Goal: Information Seeking & Learning: Check status

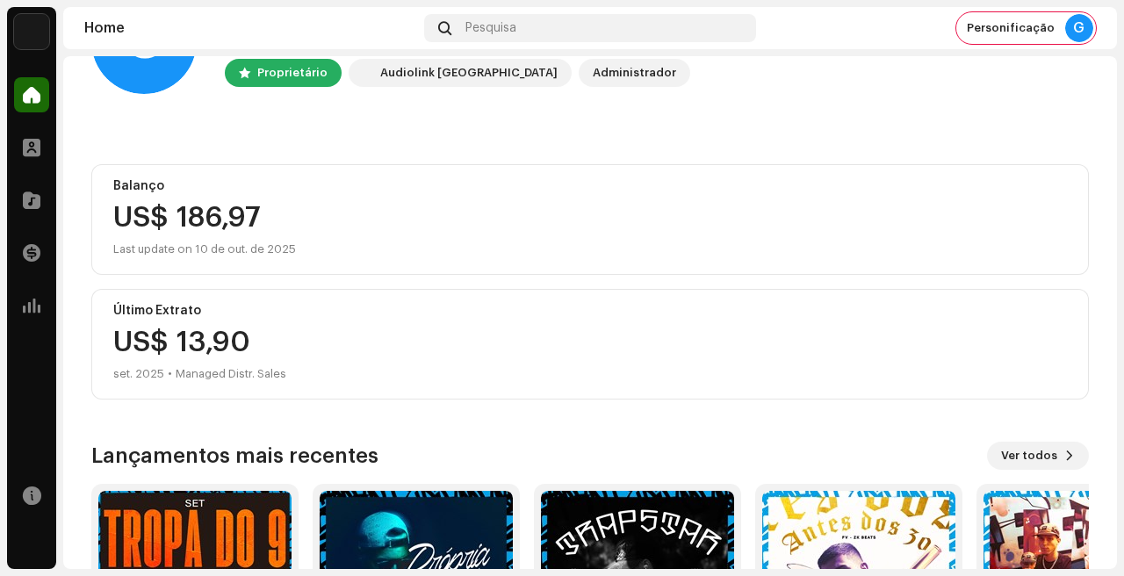
scroll to position [99, 0]
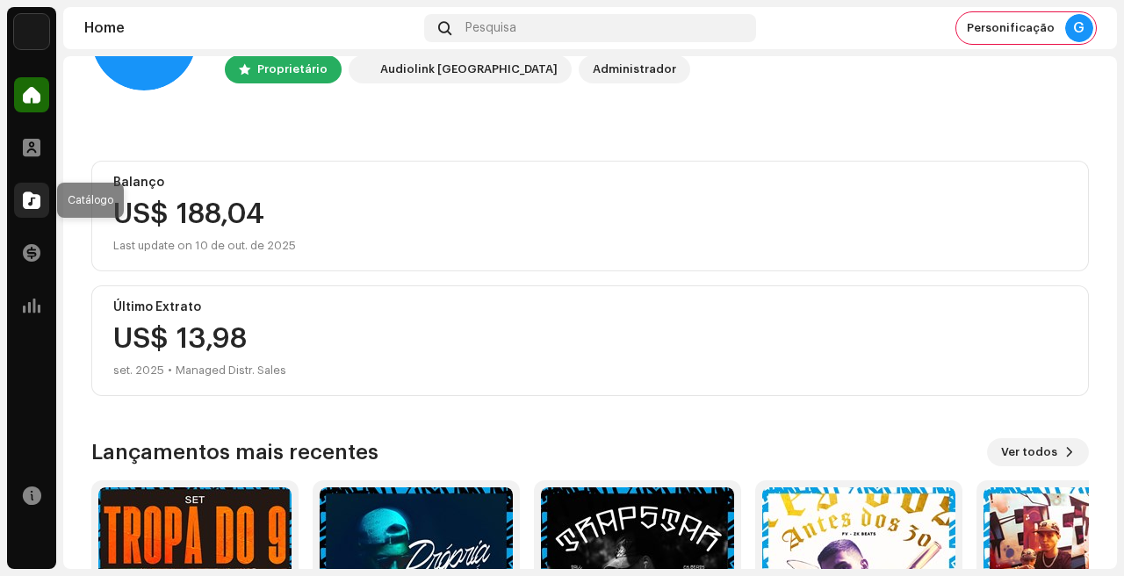
click at [32, 186] on div at bounding box center [31, 200] width 35 height 35
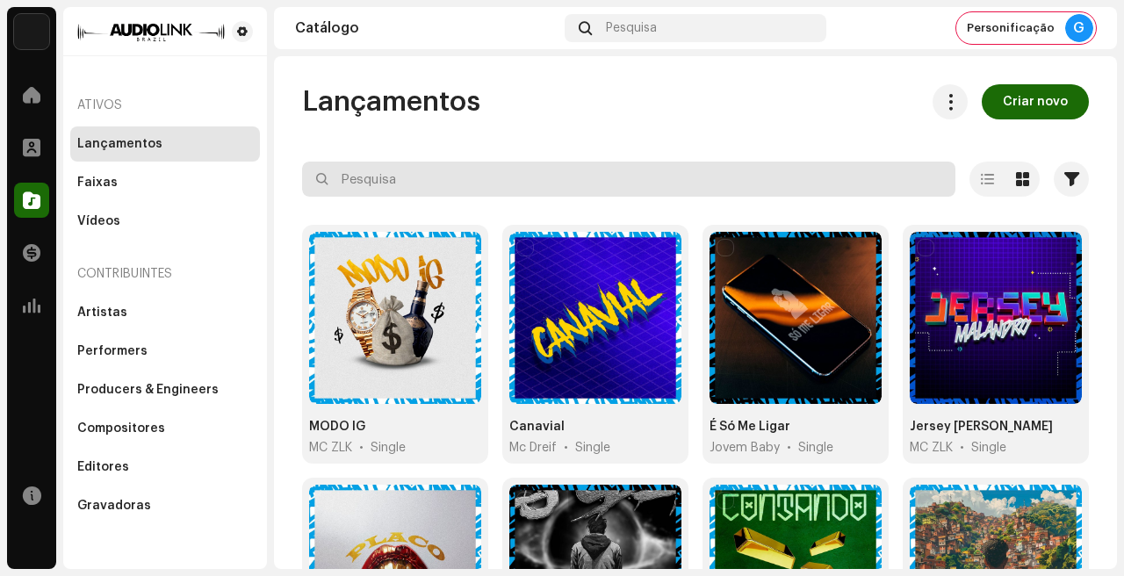
click at [580, 175] on input "text" at bounding box center [628, 179] width 653 height 35
type input "espe"
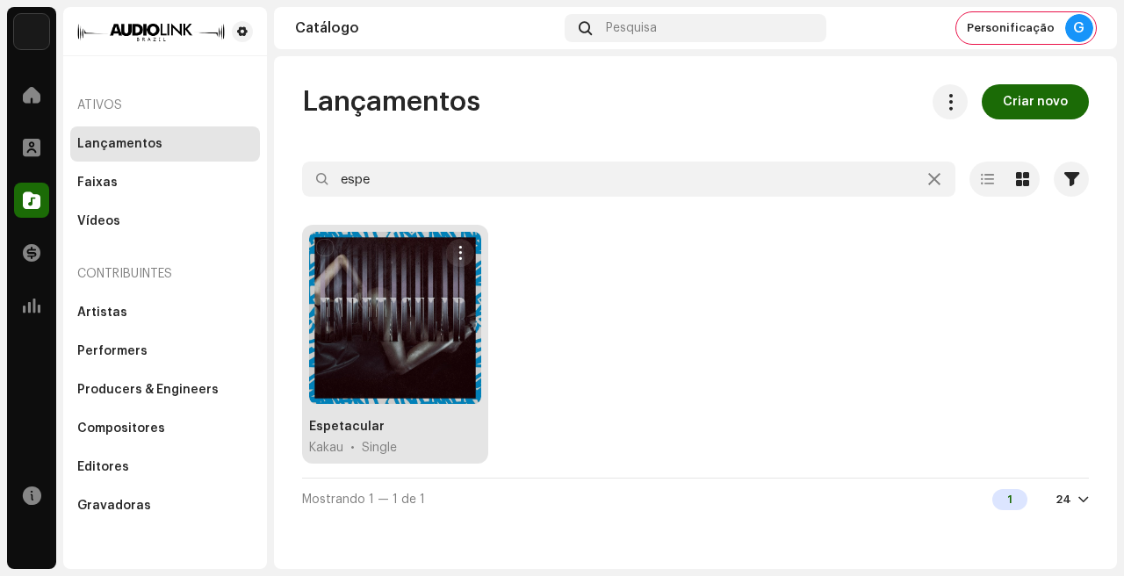
click at [360, 421] on div "Espetacular" at bounding box center [347, 427] width 76 height 18
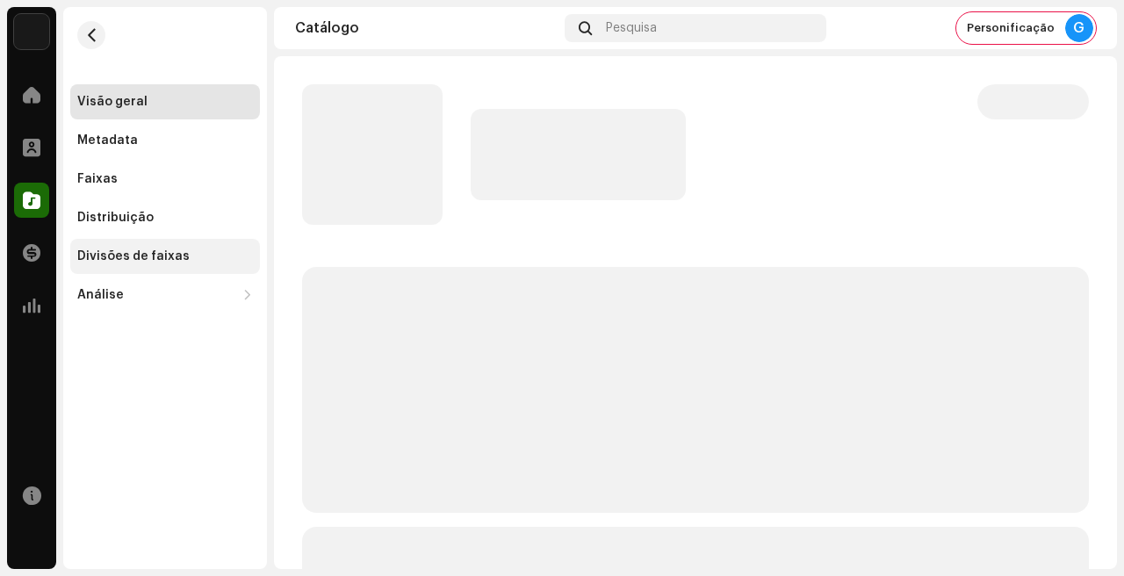
click at [127, 244] on div "Divisões de faixas" at bounding box center [165, 256] width 190 height 35
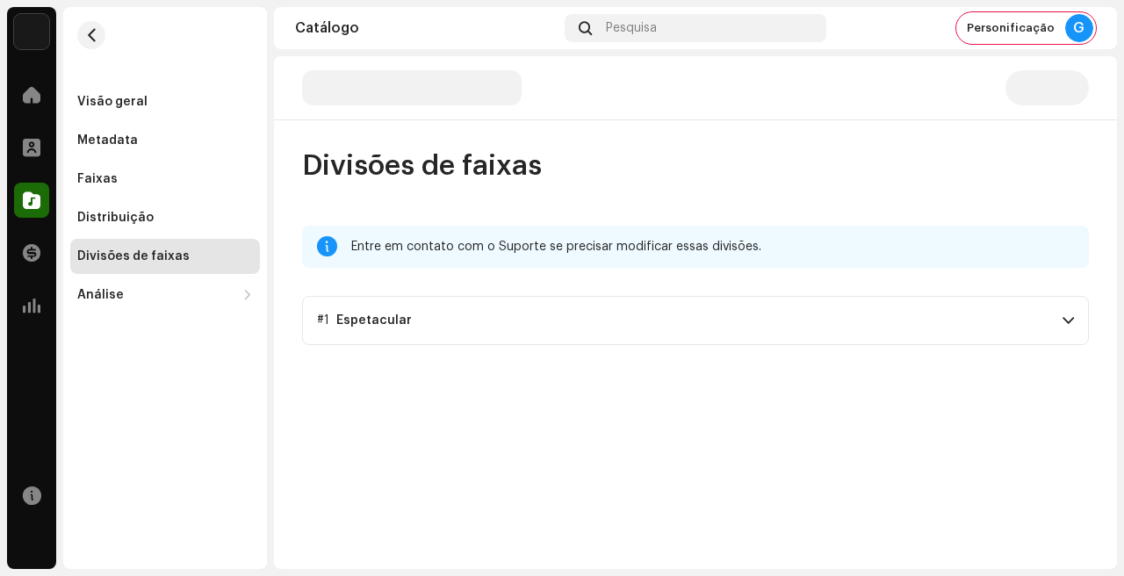
click at [507, 312] on p-accordion-header "#1 Espetacular" at bounding box center [695, 320] width 787 height 49
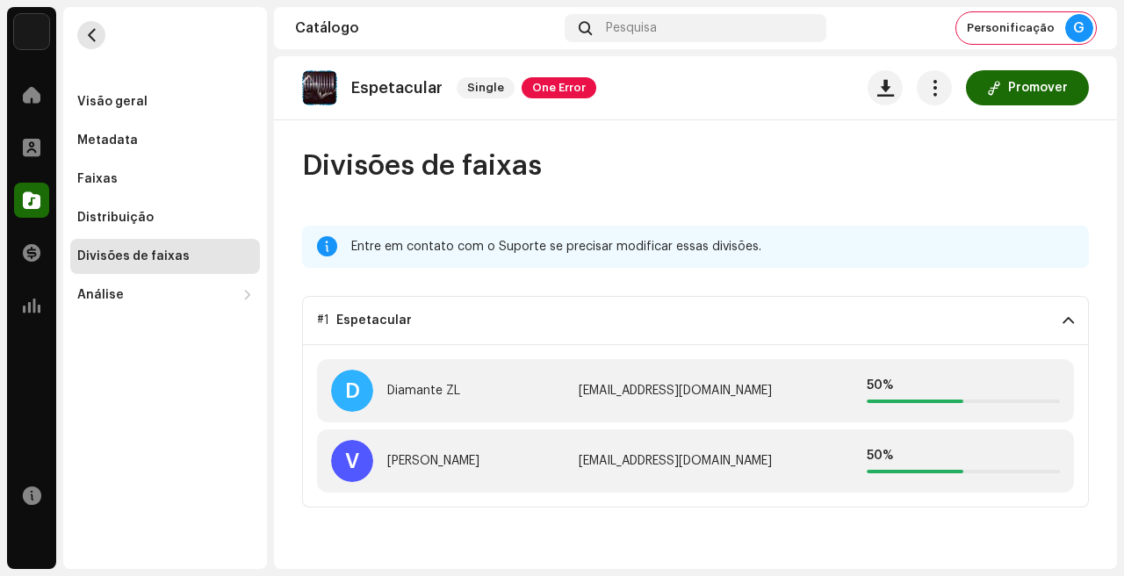
click at [98, 43] on button "button" at bounding box center [91, 35] width 28 height 28
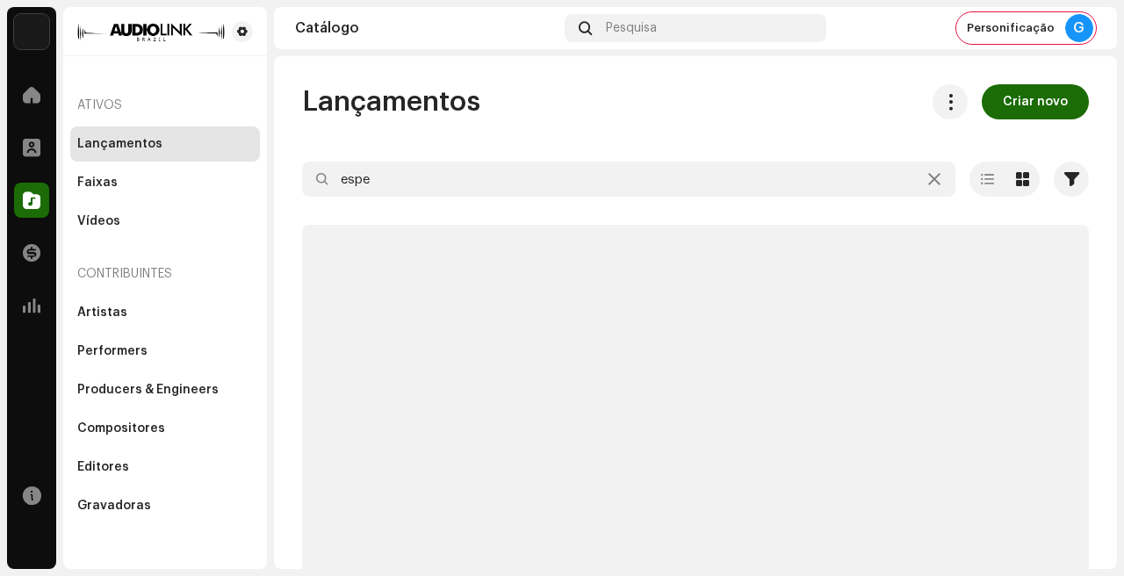
click at [98, 43] on div at bounding box center [165, 31] width 190 height 34
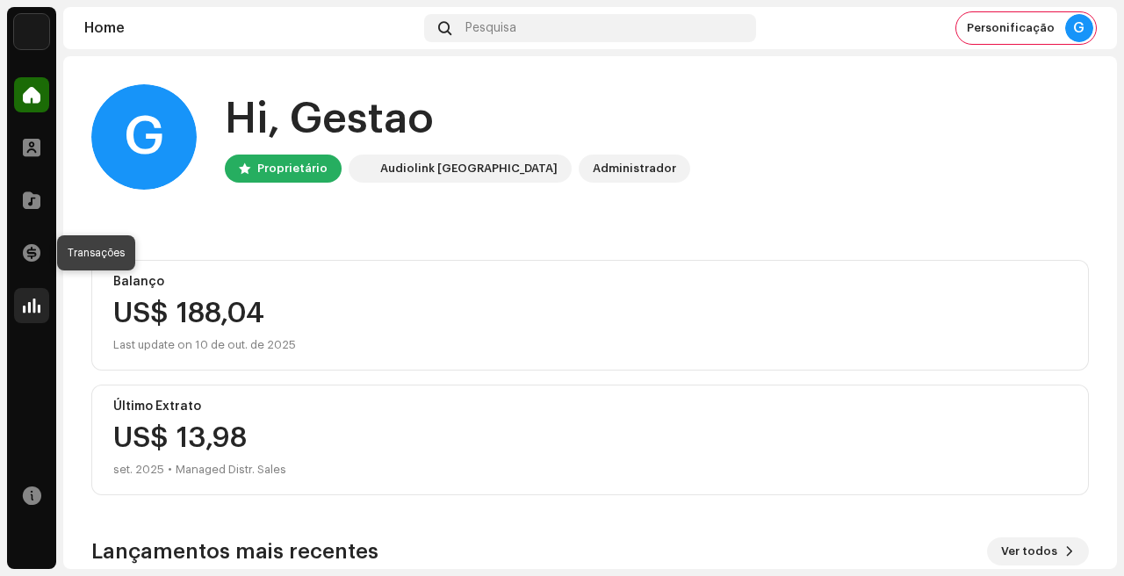
click at [35, 309] on span at bounding box center [32, 305] width 18 height 14
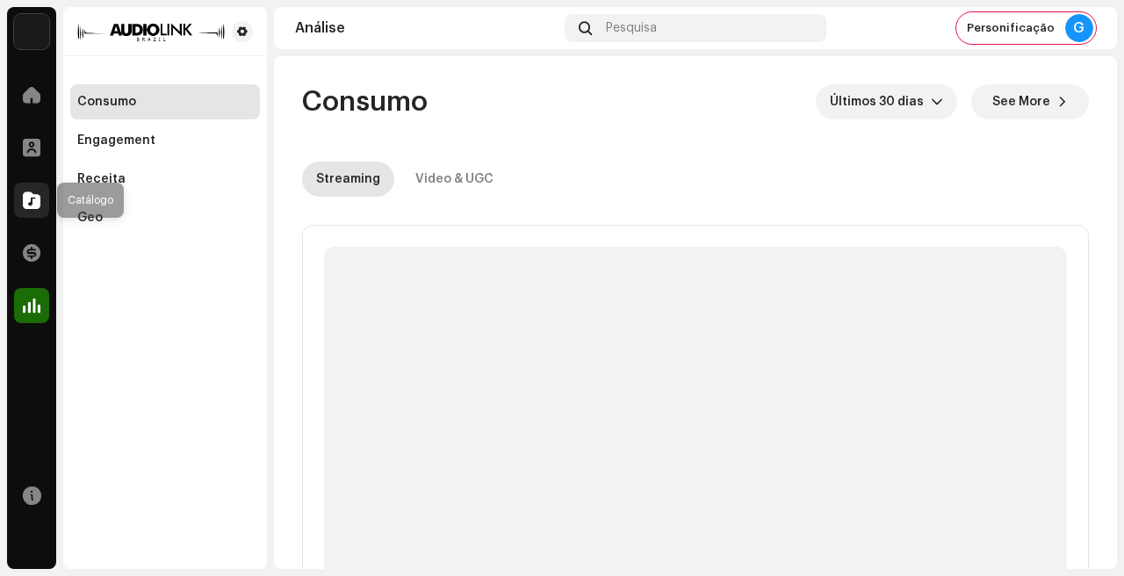
click at [32, 203] on span at bounding box center [32, 200] width 18 height 14
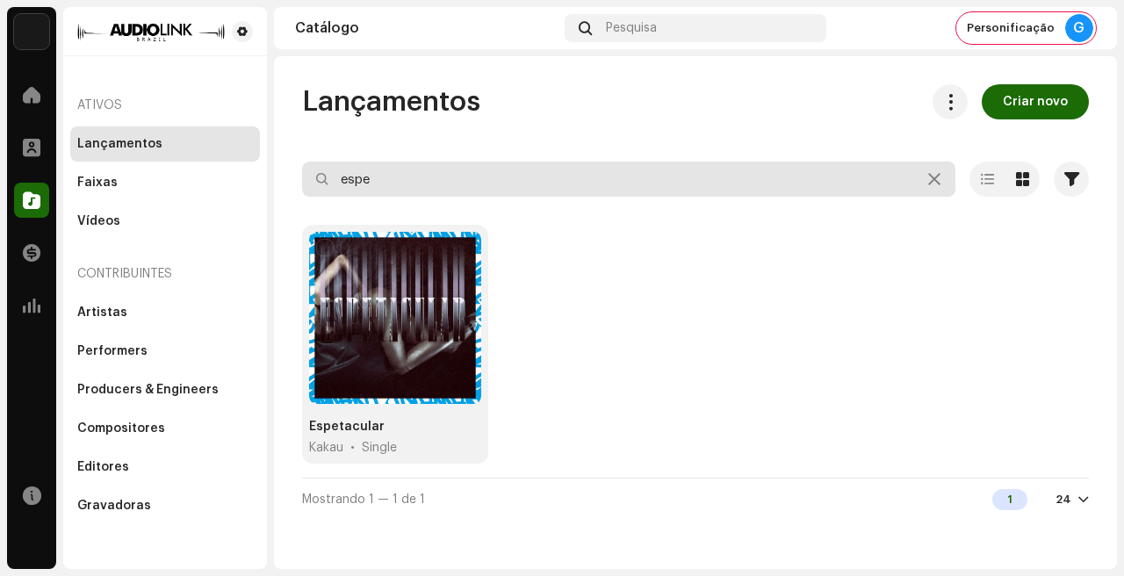
click at [480, 180] on input "espe" at bounding box center [628, 179] width 653 height 35
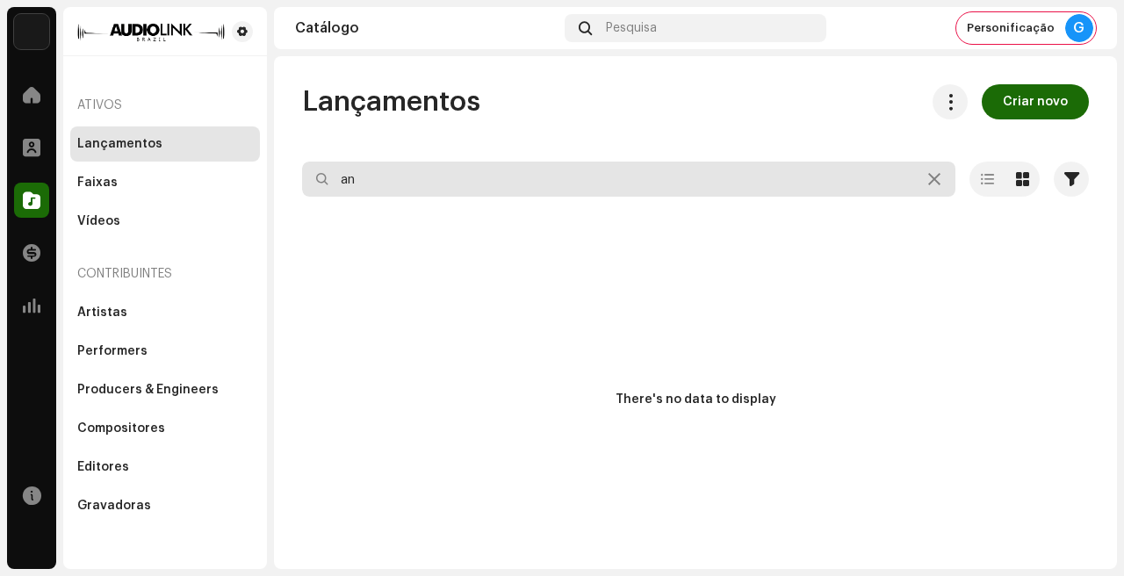
type input "a"
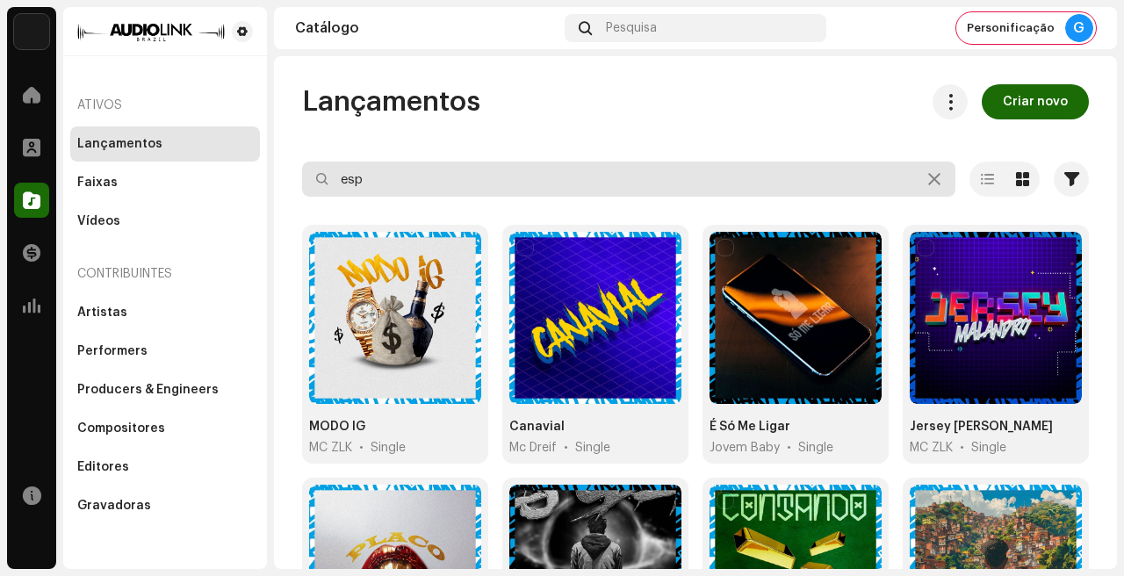
type input "espe"
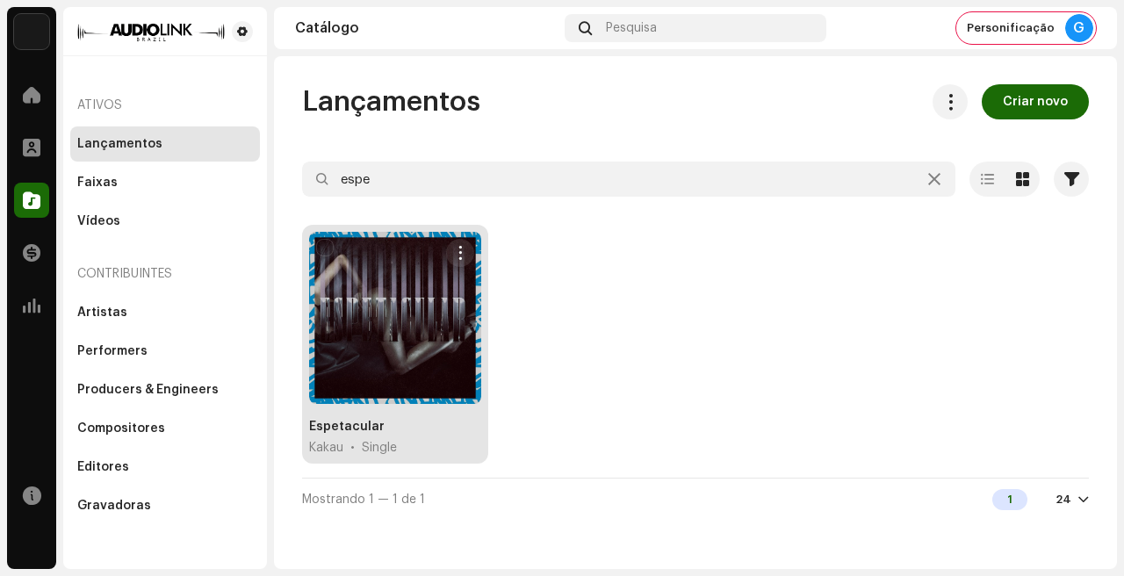
click at [361, 345] on div at bounding box center [395, 318] width 172 height 172
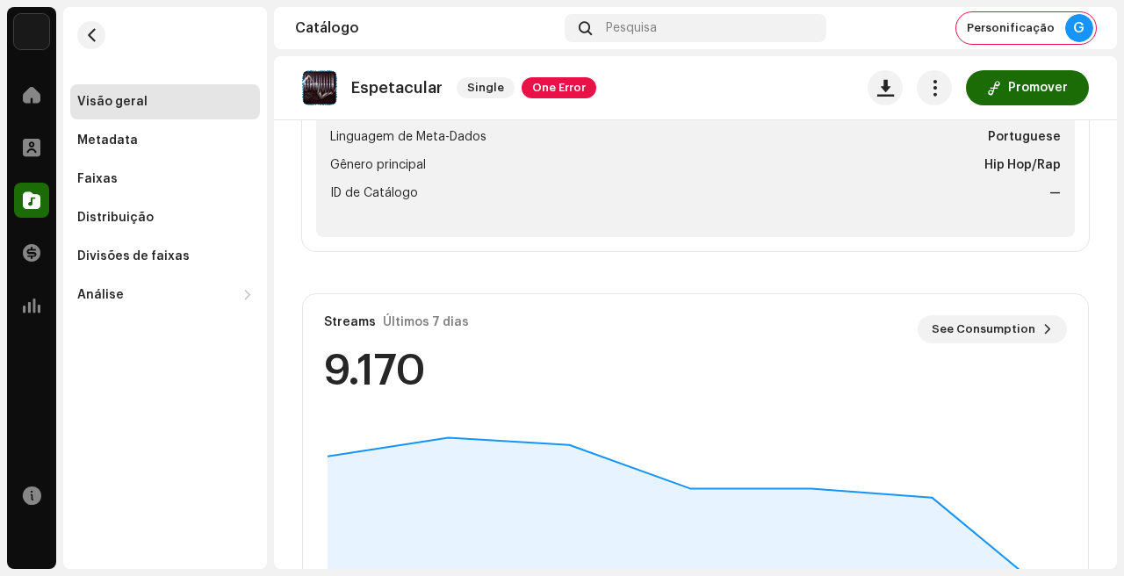
scroll to position [778, 0]
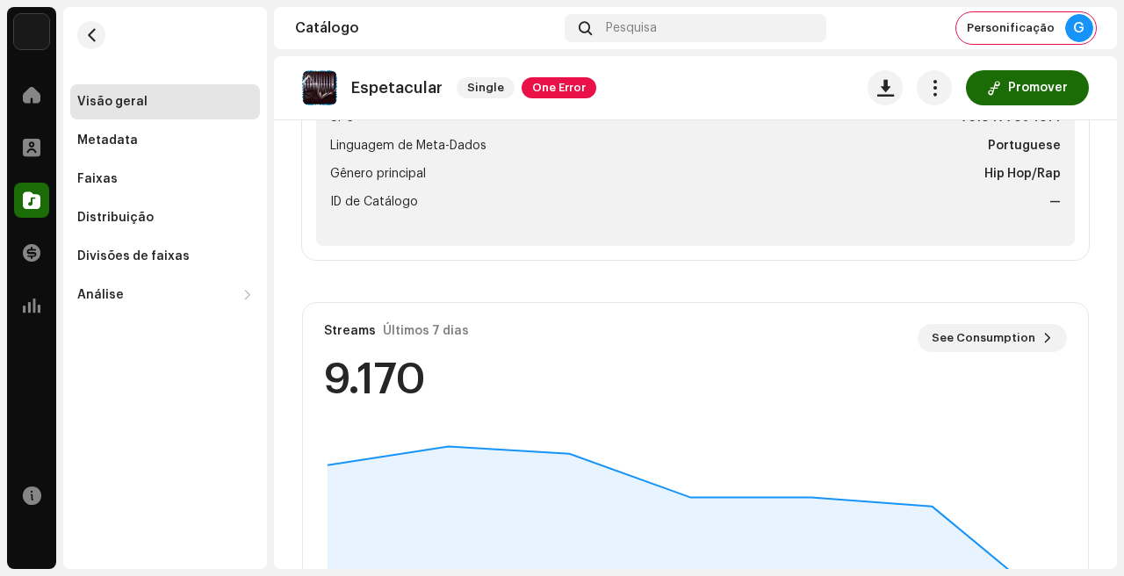
click at [939, 313] on div "Streams Últimos 7 [PERSON_NAME] See Consumption 9.170" at bounding box center [695, 362] width 785 height 119
click at [946, 318] on div "Streams Últimos 7 [PERSON_NAME] See Consumption 9.170" at bounding box center [695, 362] width 785 height 119
click at [949, 326] on span "See Consumption" at bounding box center [983, 337] width 104 height 35
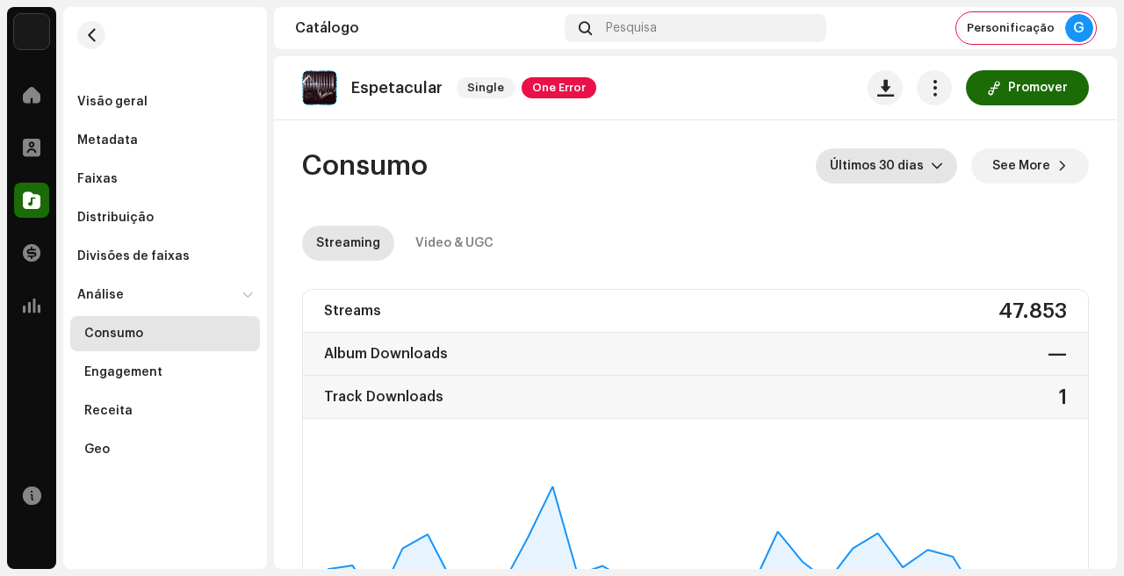
click at [896, 159] on span "Últimos 30 dias" at bounding box center [880, 165] width 101 height 35
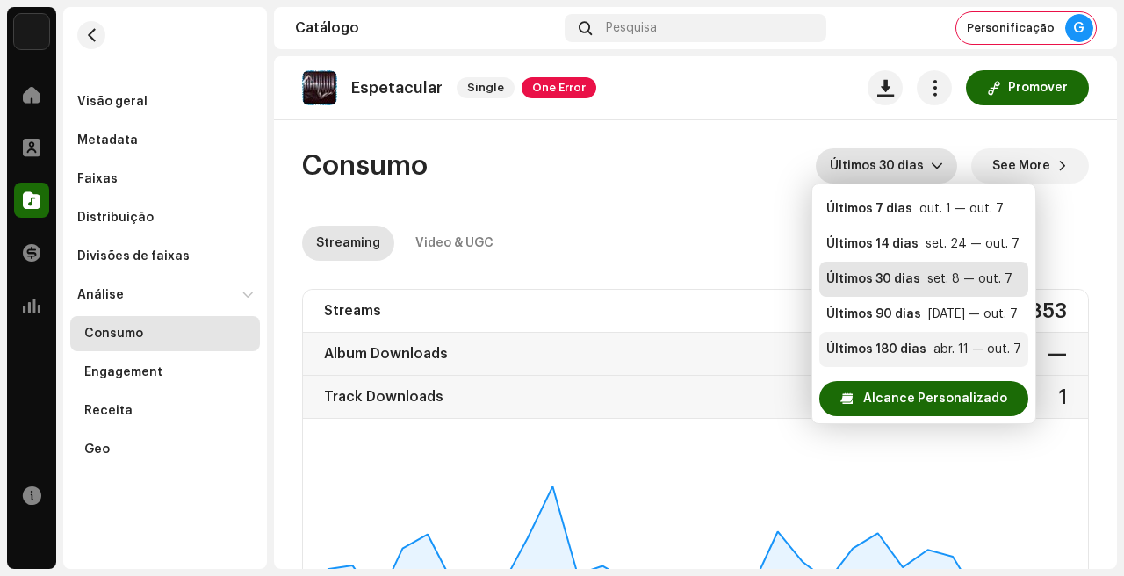
click at [845, 342] on div "Últimos 180 dias" at bounding box center [876, 350] width 100 height 18
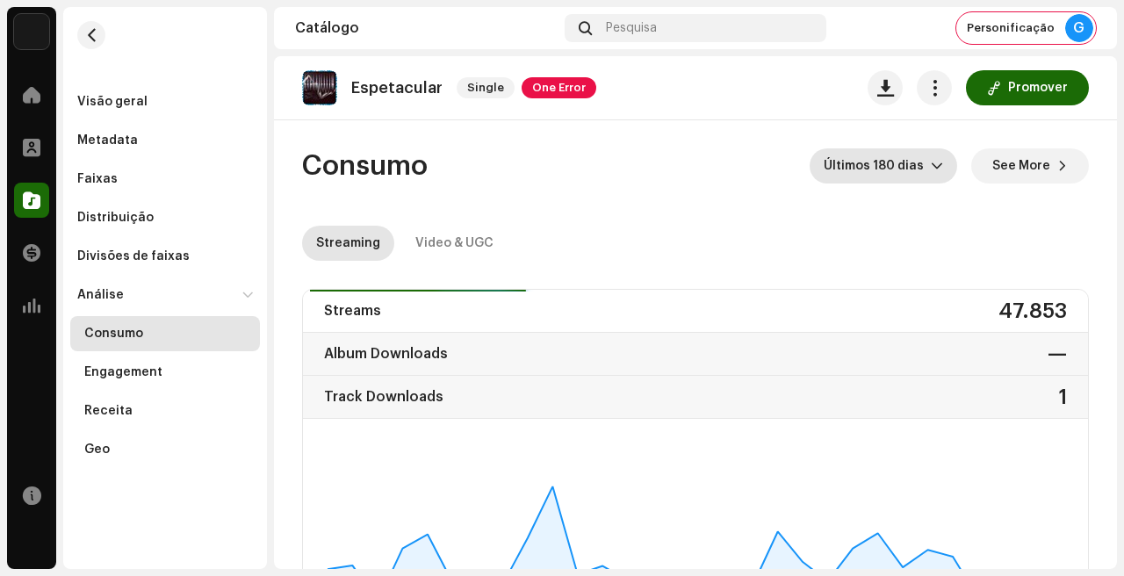
click at [895, 174] on span "Últimos 180 dias" at bounding box center [876, 165] width 107 height 35
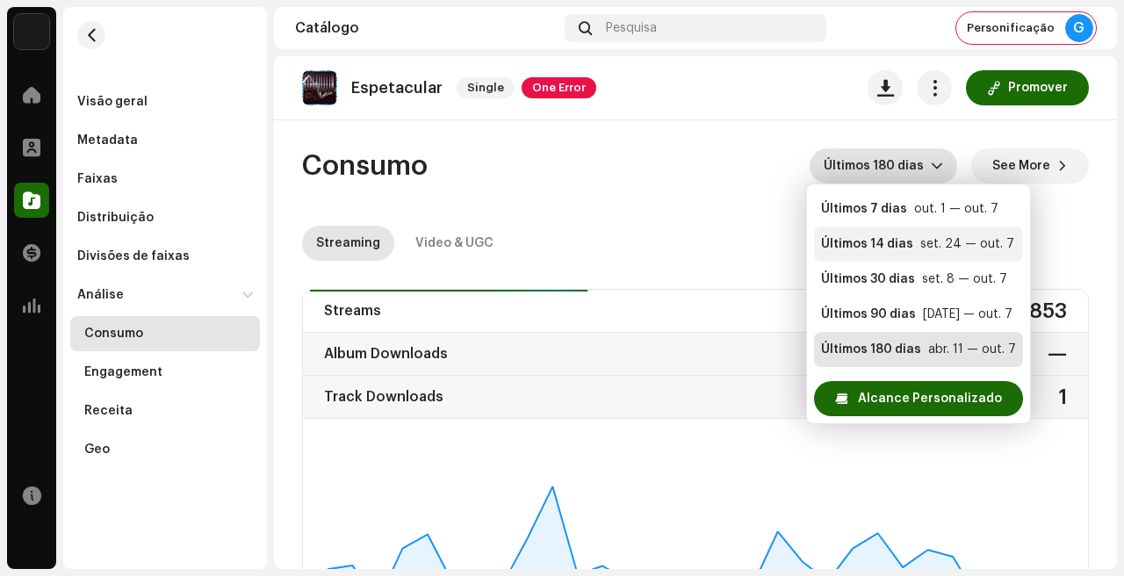
scroll to position [35, 0]
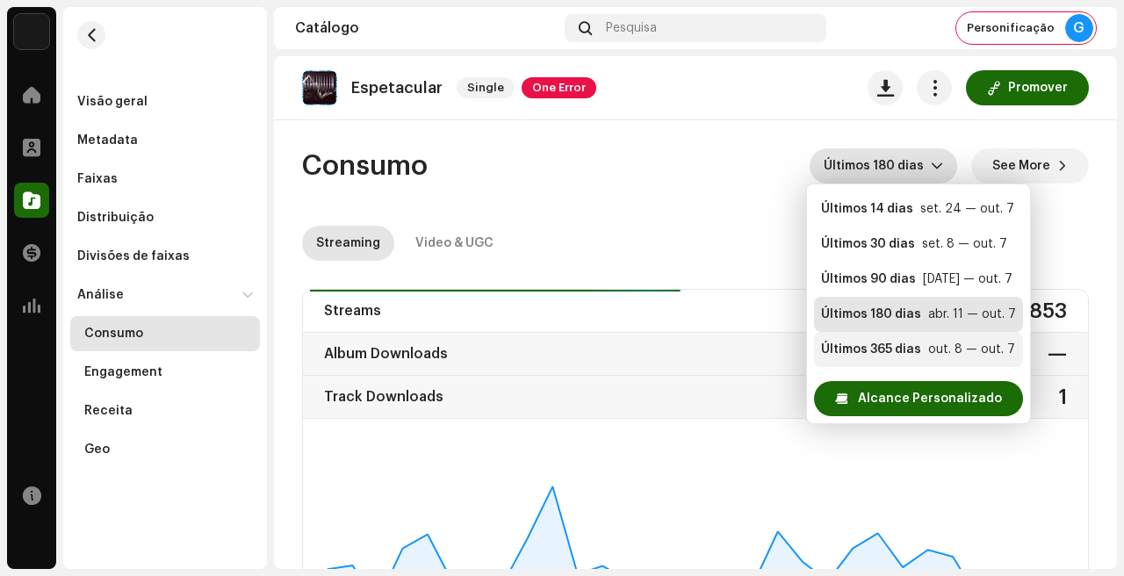
click at [877, 348] on div "Últimos 365 dias" at bounding box center [871, 350] width 100 height 18
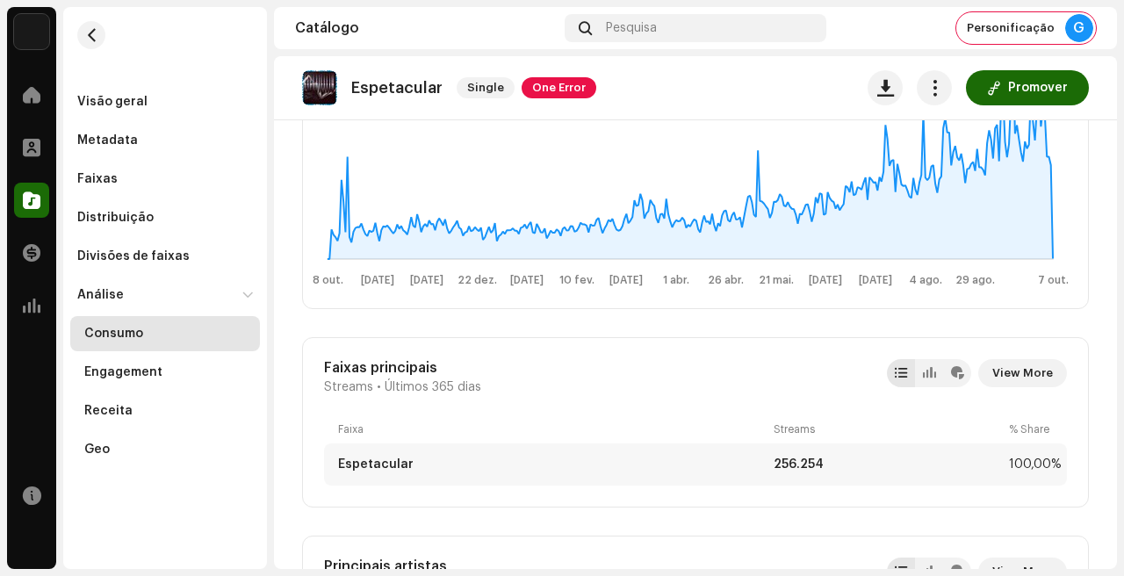
scroll to position [339, 0]
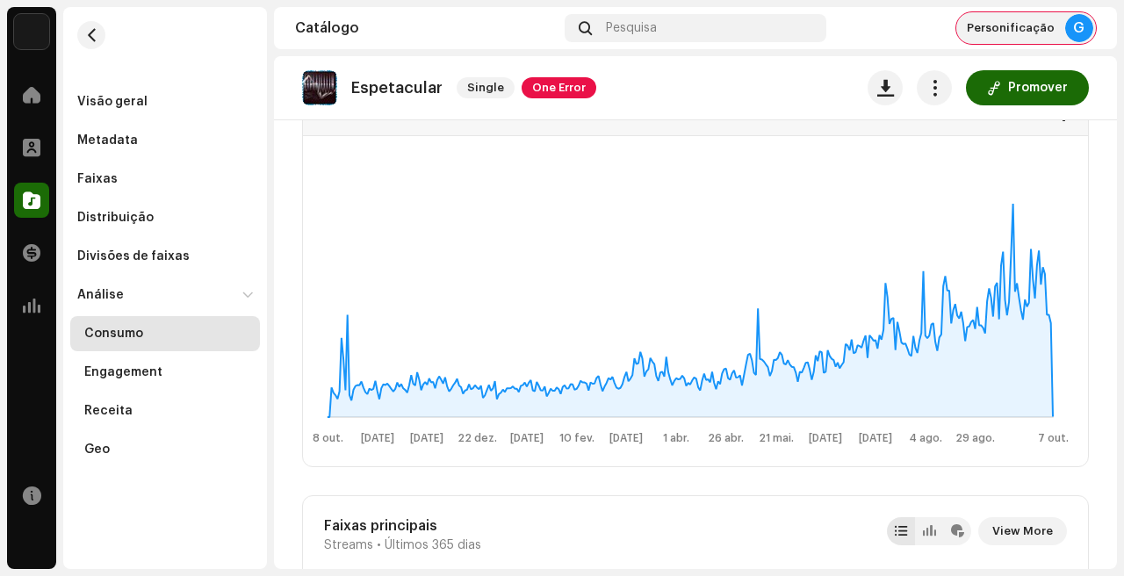
click at [1013, 24] on span "Personificação" at bounding box center [1011, 28] width 88 height 14
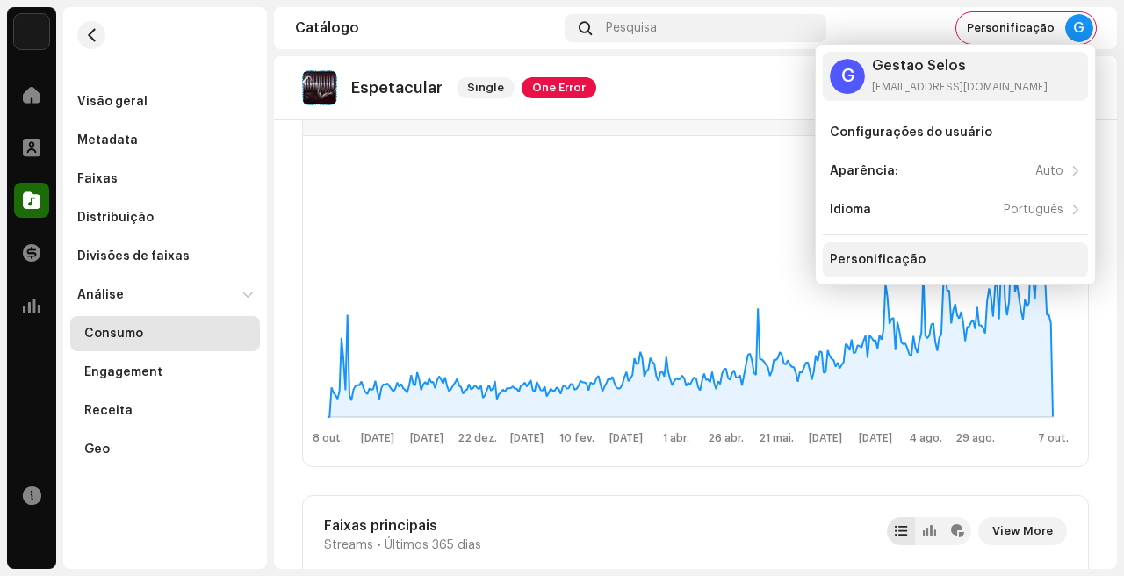
click at [872, 249] on div "Personificação" at bounding box center [955, 259] width 265 height 35
